Goal: Task Accomplishment & Management: Manage account settings

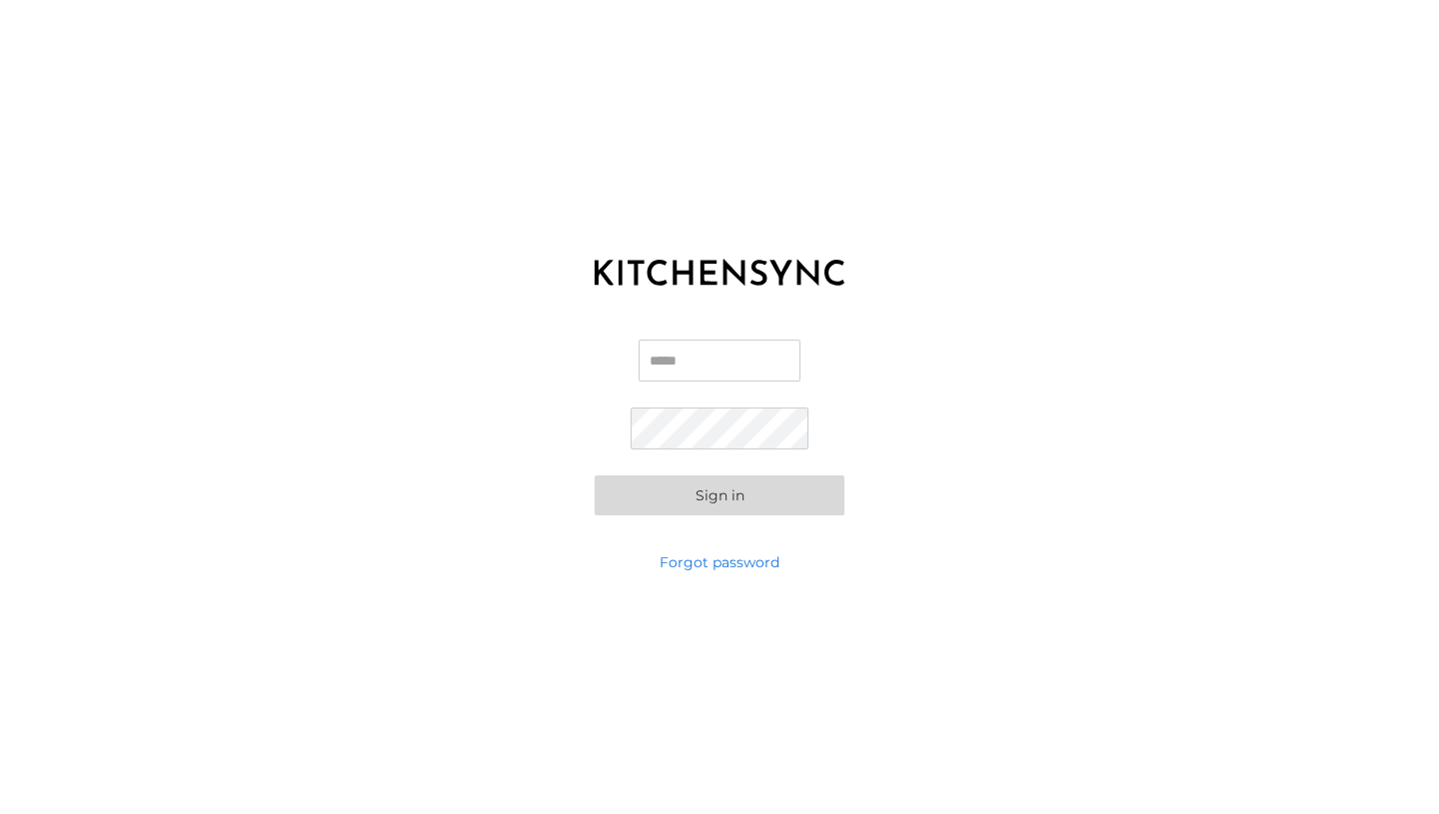
click at [729, 361] on input "Email" at bounding box center [719, 361] width 162 height 42
type input "**********"
click at [594, 476] on button "Sign in" at bounding box center [719, 496] width 250 height 40
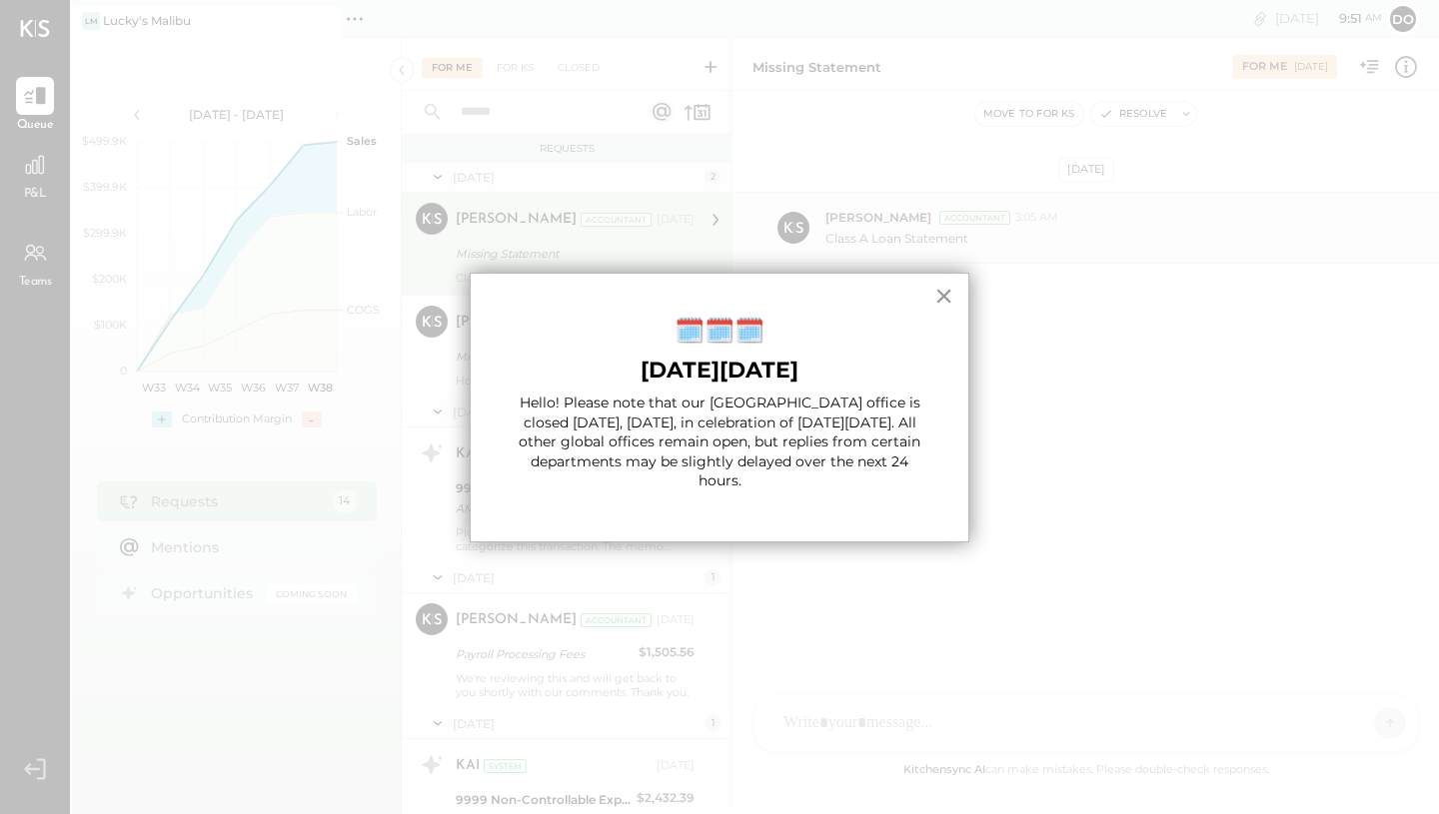
click at [947, 300] on button "×" at bounding box center [943, 296] width 19 height 32
